Goal: Find contact information: Find contact information

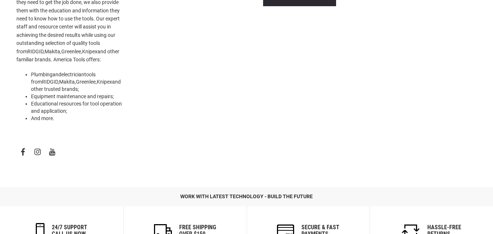
scroll to position [474, 0]
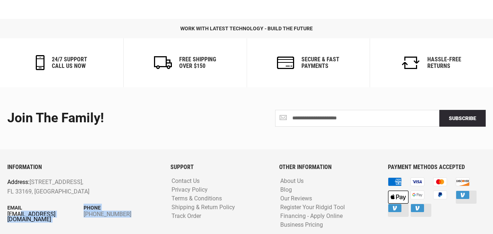
drag, startPoint x: 71, startPoint y: 194, endPoint x: 23, endPoint y: 191, distance: 47.9
click at [18, 190] on div "INFORMATION Address: [STREET_ADDRESS] Email [EMAIL_ADDRESS][DOMAIN_NAME] Phone …" at bounding box center [83, 203] width 163 height 78
click at [24, 212] on link "[EMAIL_ADDRESS][DOMAIN_NAME]" at bounding box center [45, 217] width 76 height 10
click at [4, 196] on div "INFORMATION Address: [STREET_ADDRESS] Email [EMAIL_ADDRESS][DOMAIN_NAME] Phone …" at bounding box center [83, 203] width 163 height 78
click at [24, 196] on div "INFORMATION Address: [STREET_ADDRESS] Email [EMAIL_ADDRESS][DOMAIN_NAME] Phone …" at bounding box center [83, 203] width 163 height 78
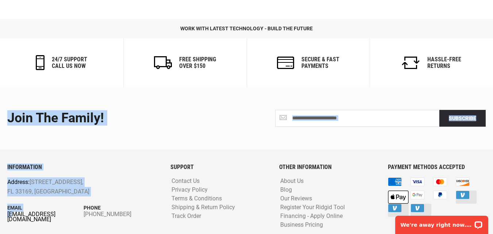
scroll to position [0, 0]
drag, startPoint x: 5, startPoint y: 192, endPoint x: 34, endPoint y: 193, distance: 28.5
click at [34, 193] on div "**********" at bounding box center [246, 172] width 493 height 170
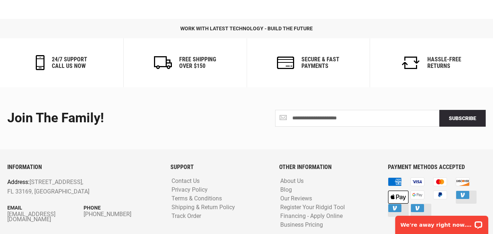
drag, startPoint x: 26, startPoint y: 208, endPoint x: 24, endPoint y: 204, distance: 4.3
click at [26, 207] on div "INFORMATION Address: [STREET_ADDRESS] Email [EMAIL_ADDRESS][DOMAIN_NAME] Phone …" at bounding box center [83, 203] width 163 height 78
drag, startPoint x: 4, startPoint y: 193, endPoint x: 3, endPoint y: 198, distance: 5.6
click at [3, 198] on div "INFORMATION Address: [STREET_ADDRESS] Email [EMAIL_ADDRESS][DOMAIN_NAME] Phone …" at bounding box center [83, 203] width 163 height 78
click at [8, 197] on div "INFORMATION Address: [STREET_ADDRESS] Email [EMAIL_ADDRESS][DOMAIN_NAME] Phone …" at bounding box center [83, 203] width 163 height 78
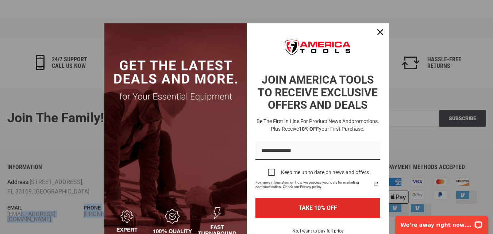
drag, startPoint x: 5, startPoint y: 188, endPoint x: 3, endPoint y: 197, distance: 9.2
click at [42, 198] on div "Marketing offer form" at bounding box center [246, 117] width 493 height 234
click at [382, 35] on button "Close" at bounding box center [380, 32] width 18 height 18
